Goal: Navigation & Orientation: Find specific page/section

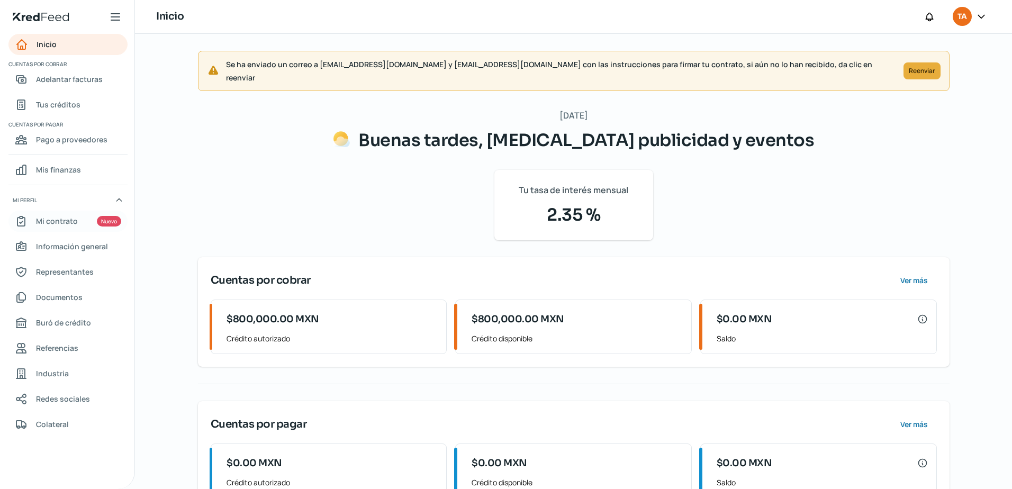
click at [72, 224] on span "Mi contrato" at bounding box center [57, 220] width 42 height 13
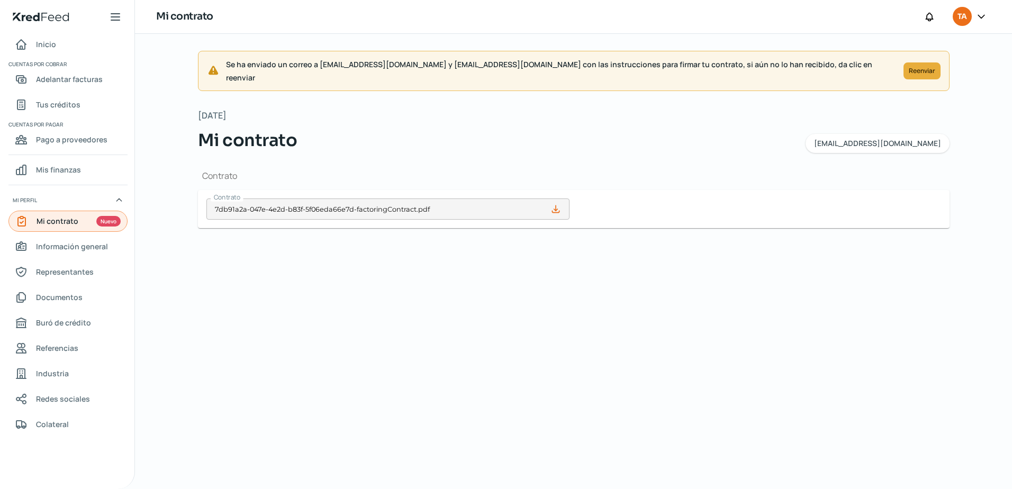
click at [55, 230] on link "Mi contrato Nuevo" at bounding box center [67, 221] width 119 height 21
click at [55, 82] on span "Adelantar facturas" at bounding box center [69, 79] width 67 height 13
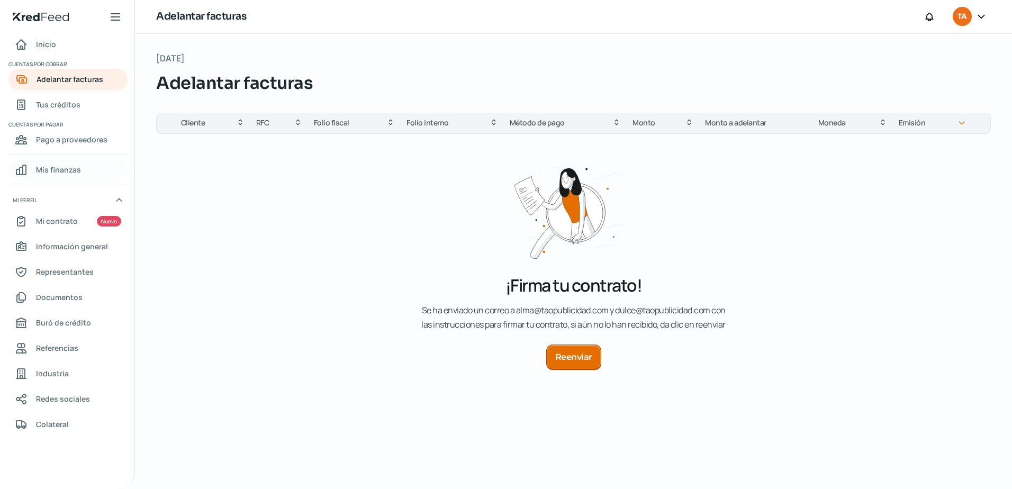
click at [48, 168] on span "Mis finanzas" at bounding box center [58, 169] width 45 height 13
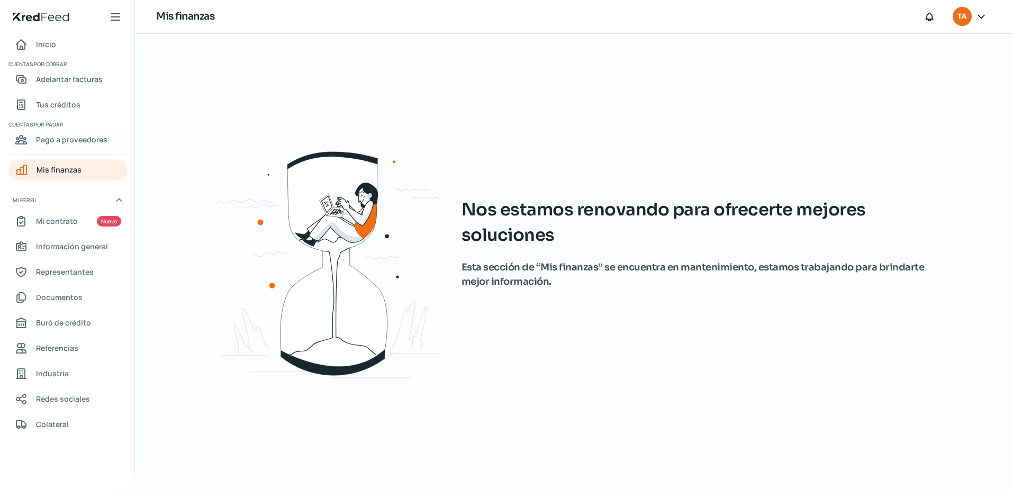
click at [35, 137] on div "Pago a proveedores" at bounding box center [61, 139] width 93 height 13
